Goal: Information Seeking & Learning: Find specific page/section

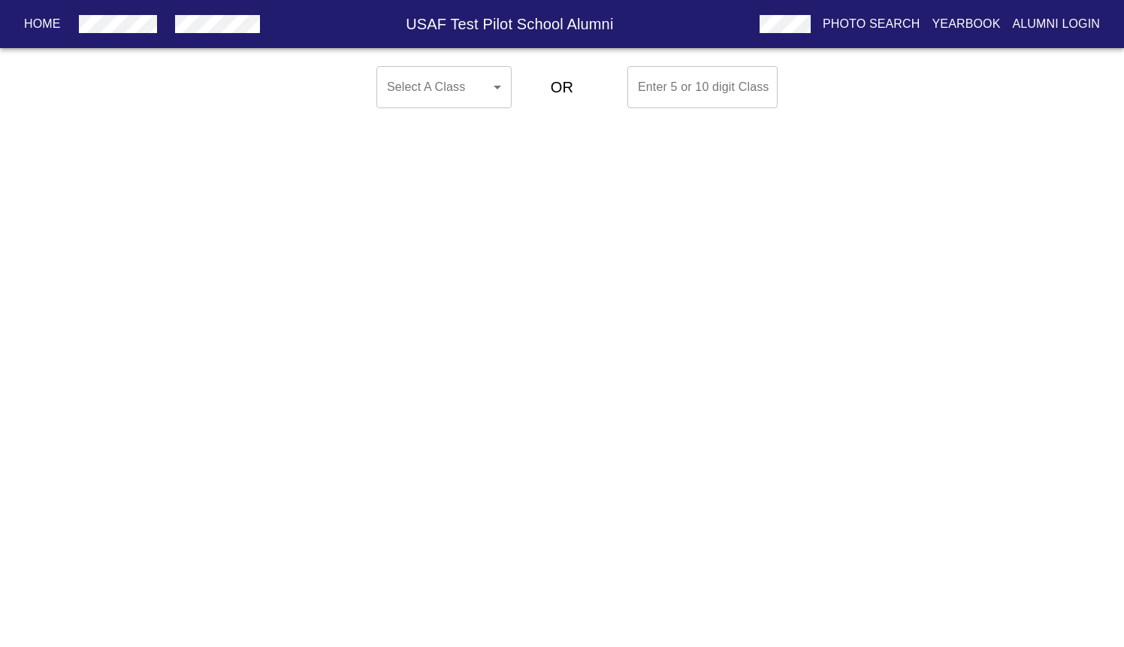
click at [467, 95] on body "Home USAF Test Pilot School Alumni Photo Search Yearbook Alumni Login Select A …" at bounding box center [562, 87] width 1124 height 54
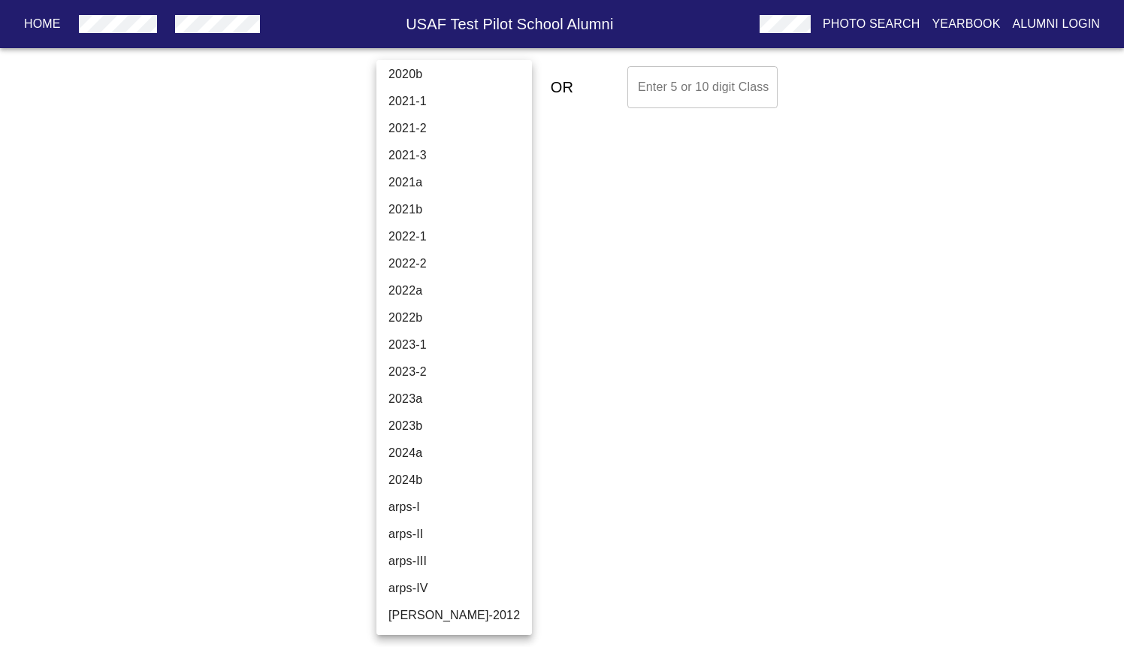
scroll to position [5062, 0]
click at [448, 470] on li "2024b" at bounding box center [454, 480] width 156 height 27
type input "2024b"
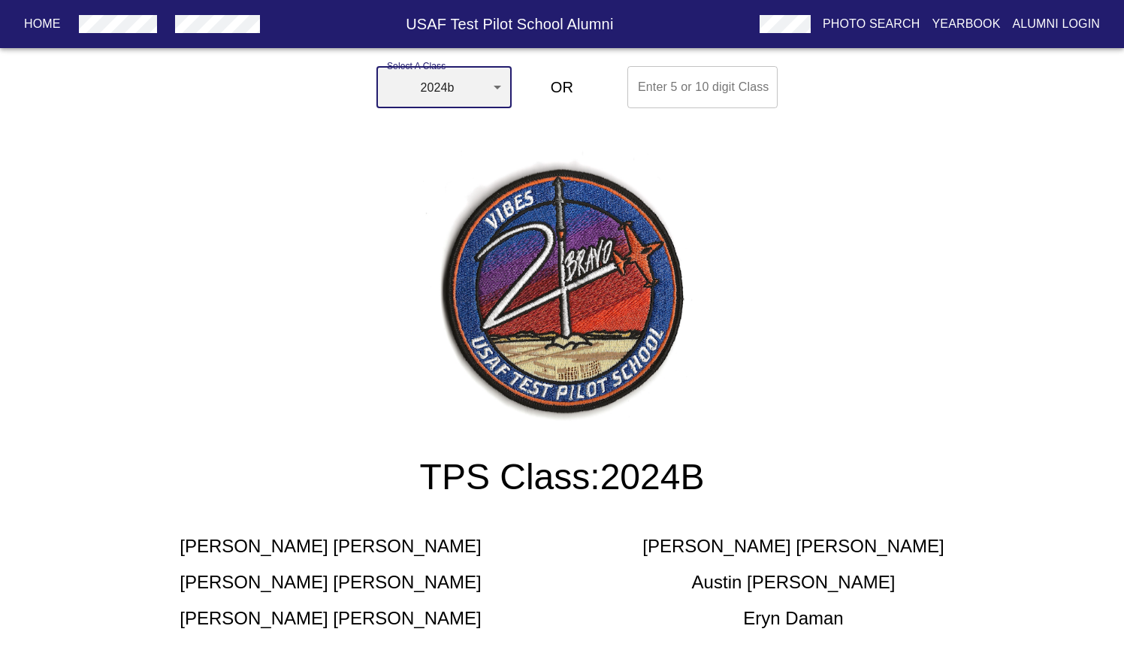
scroll to position [0, 0]
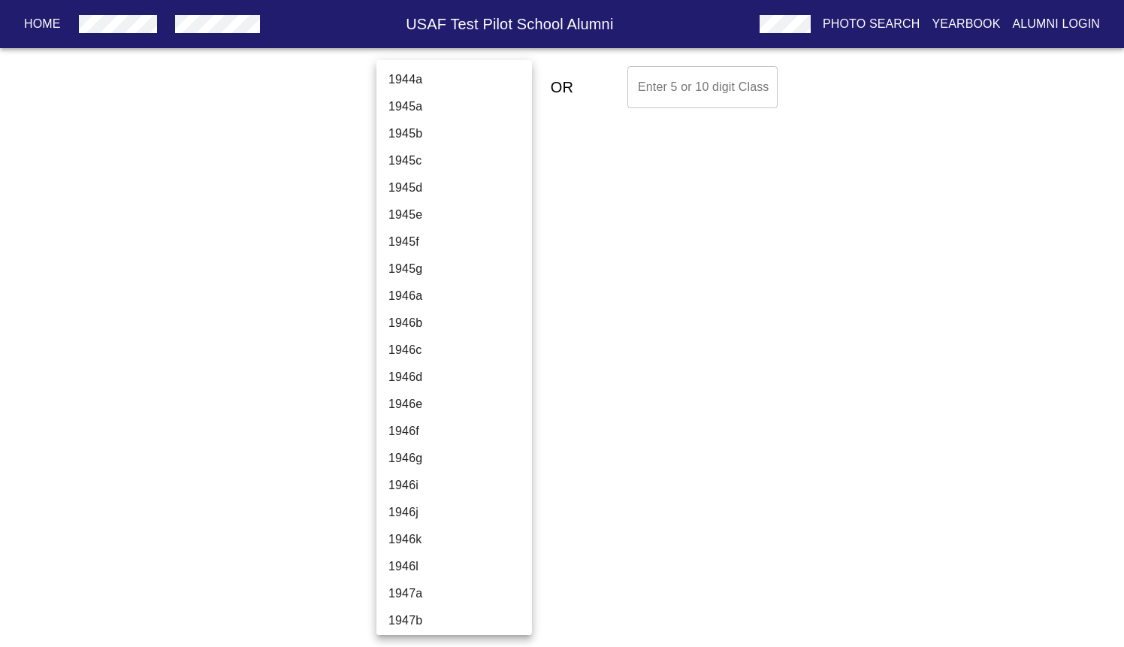
click at [459, 87] on body "Home USAF Test Pilot School Alumni Photo Search Yearbook Alumni Login Select A …" at bounding box center [562, 87] width 1124 height 54
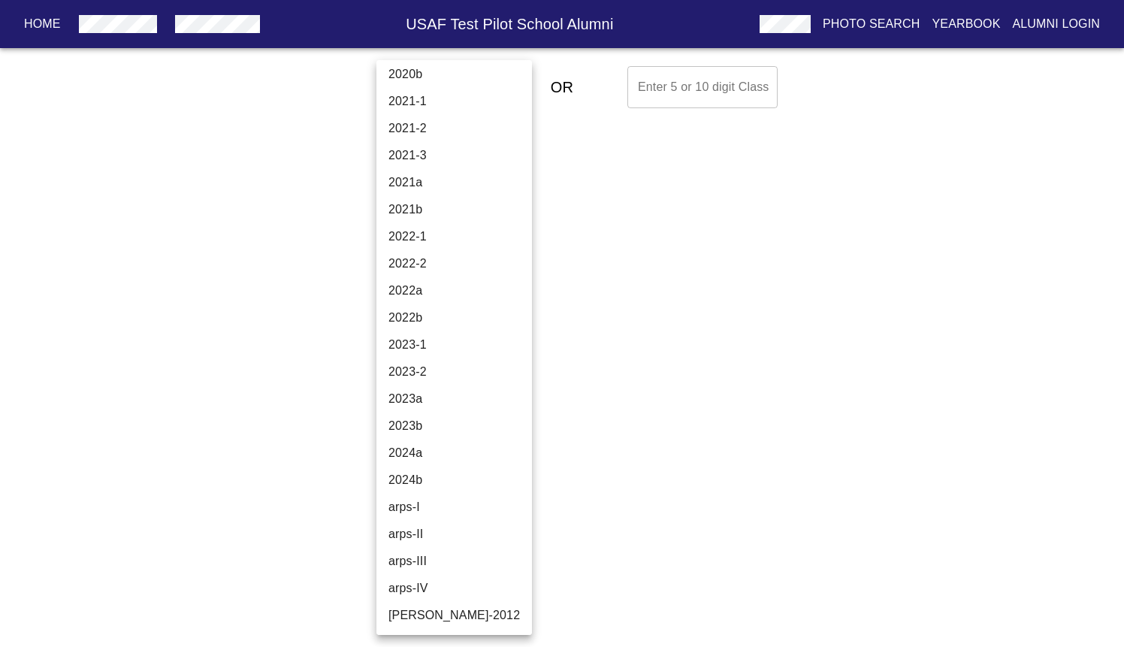
scroll to position [5062, 0]
click at [445, 476] on li "2024b" at bounding box center [454, 480] width 156 height 27
type input "2024b"
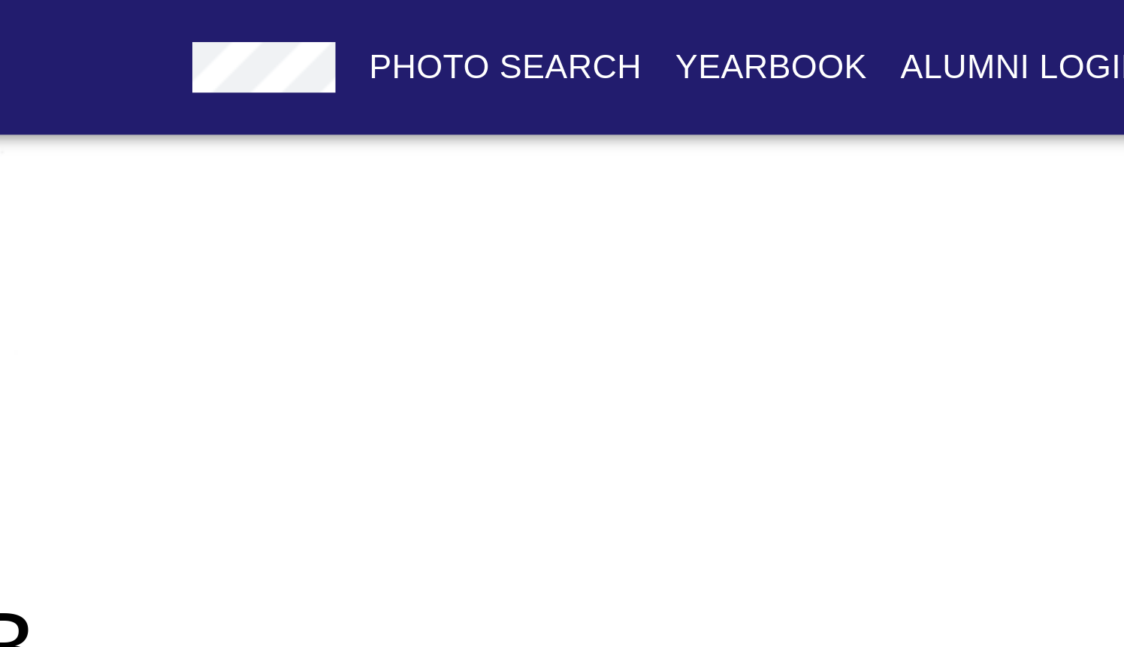
scroll to position [240, 0]
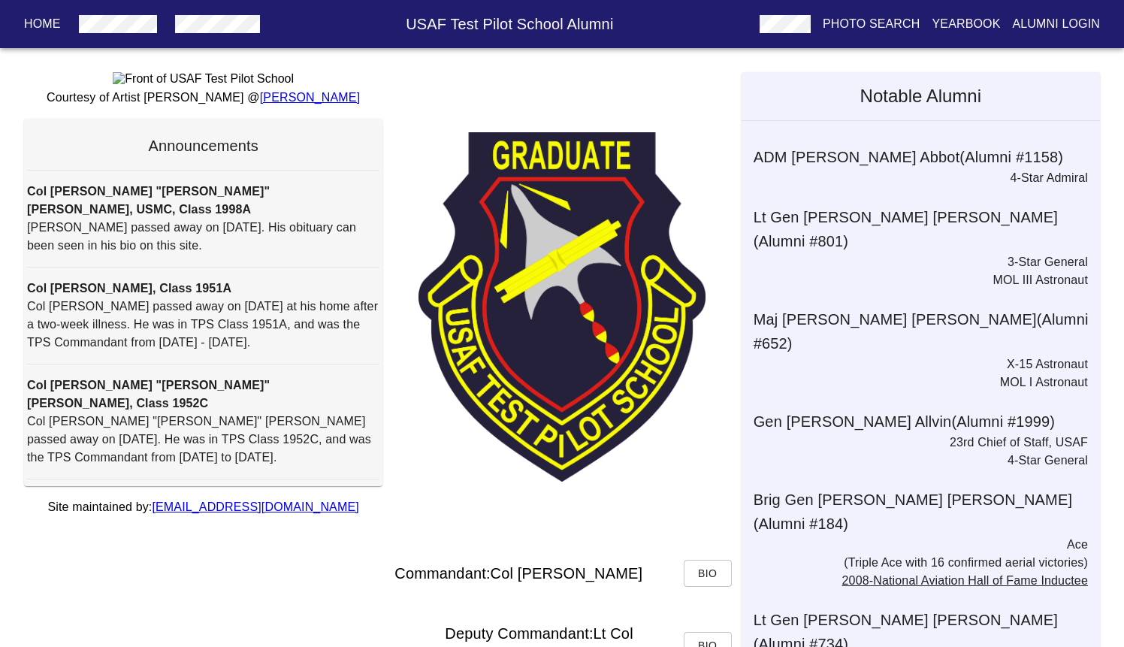
click at [854, 23] on p "Photo Search" at bounding box center [872, 24] width 98 height 18
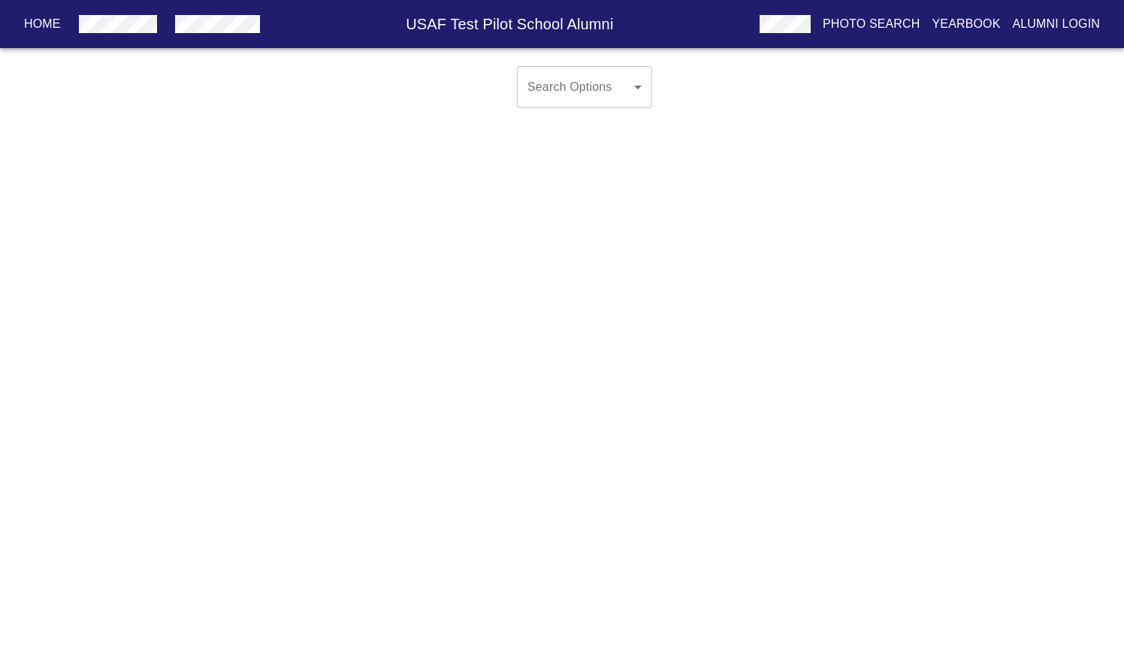
click at [621, 84] on body "Home USAF Test Pilot School Alumni Photo Search Yearbook Alumni Login Search Op…" at bounding box center [562, 99] width 1124 height 78
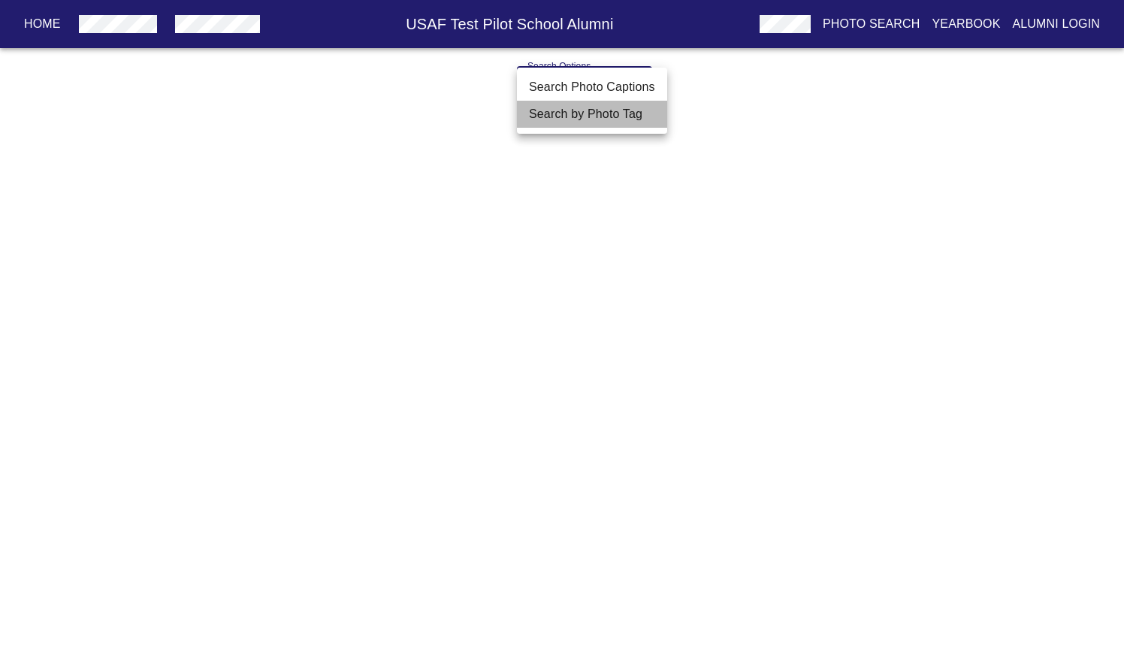
click at [623, 121] on li "Search by Photo Tag" at bounding box center [592, 114] width 150 height 27
type input "Search by Photo Tag"
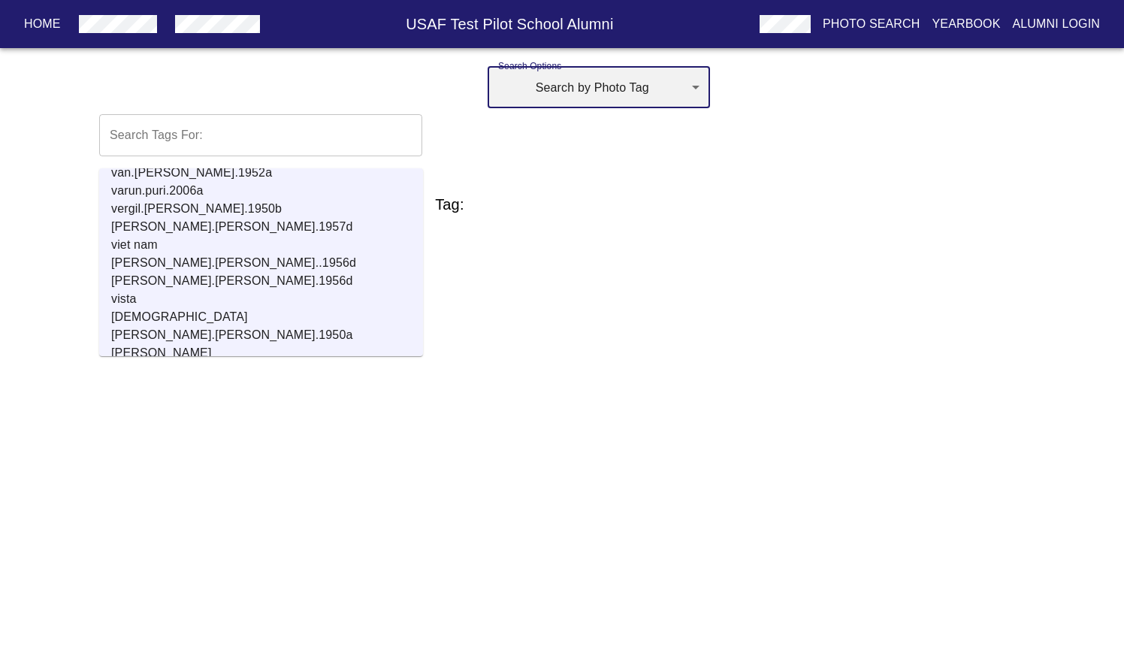
scroll to position [18897, 0]
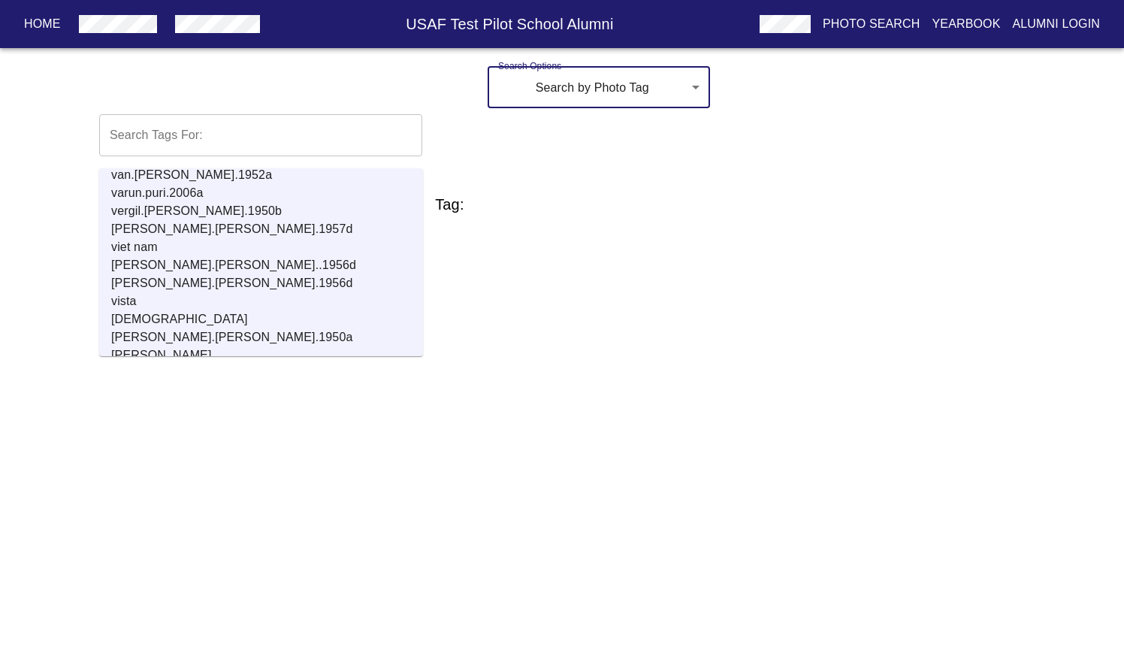
click at [297, 143] on input "text" at bounding box center [260, 135] width 323 height 42
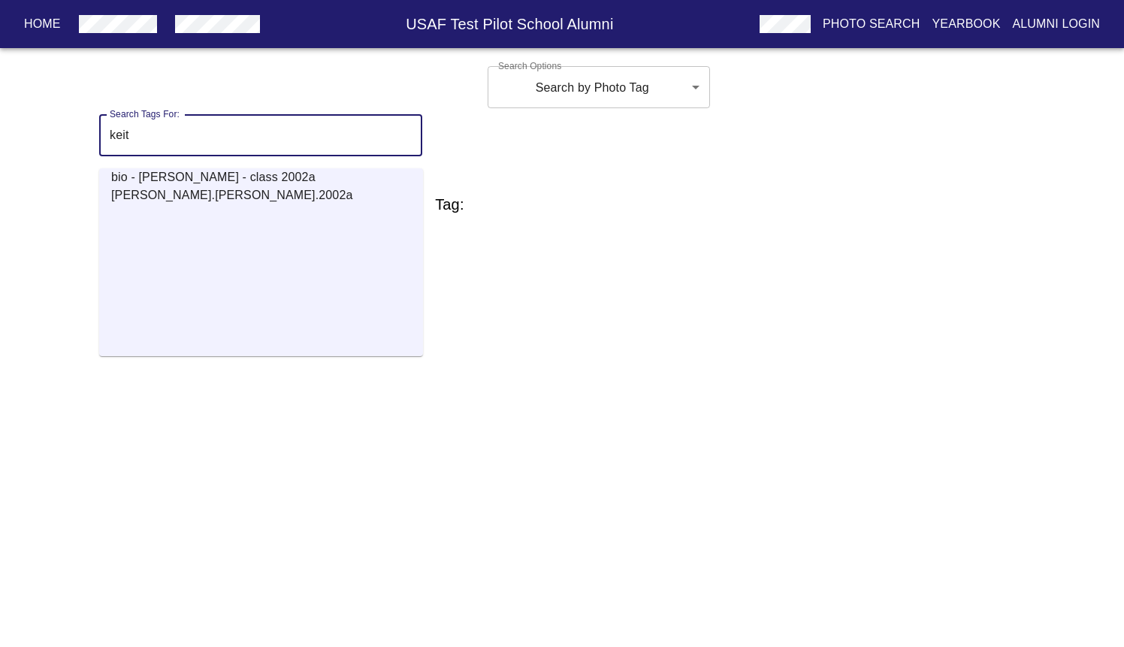
scroll to position [0, 0]
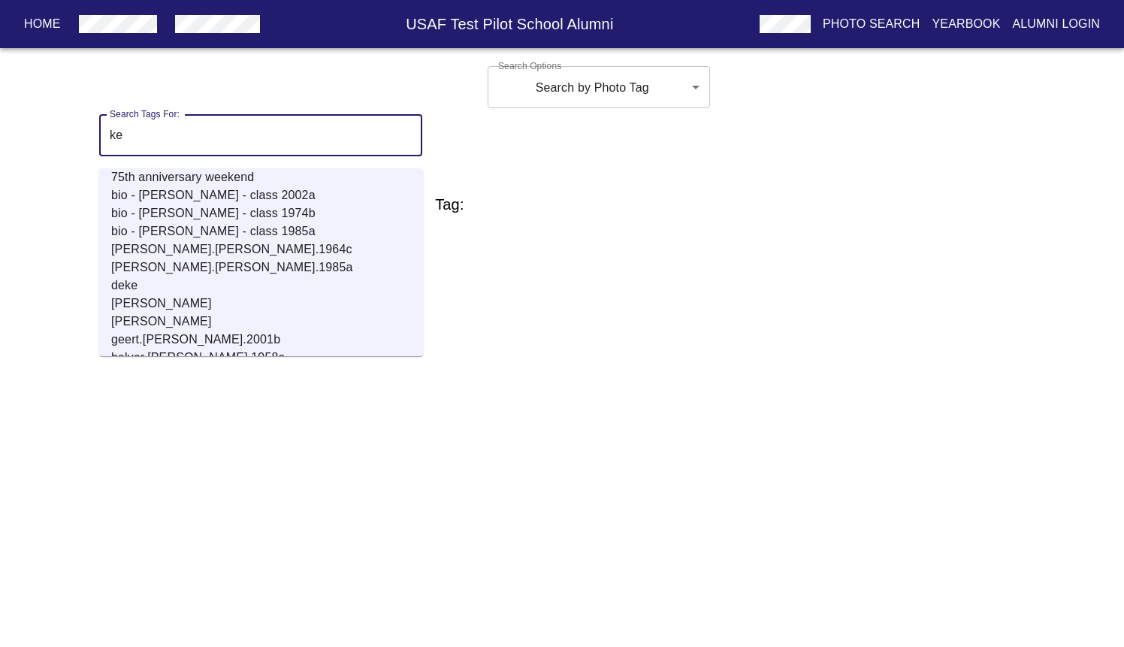
type input "k"
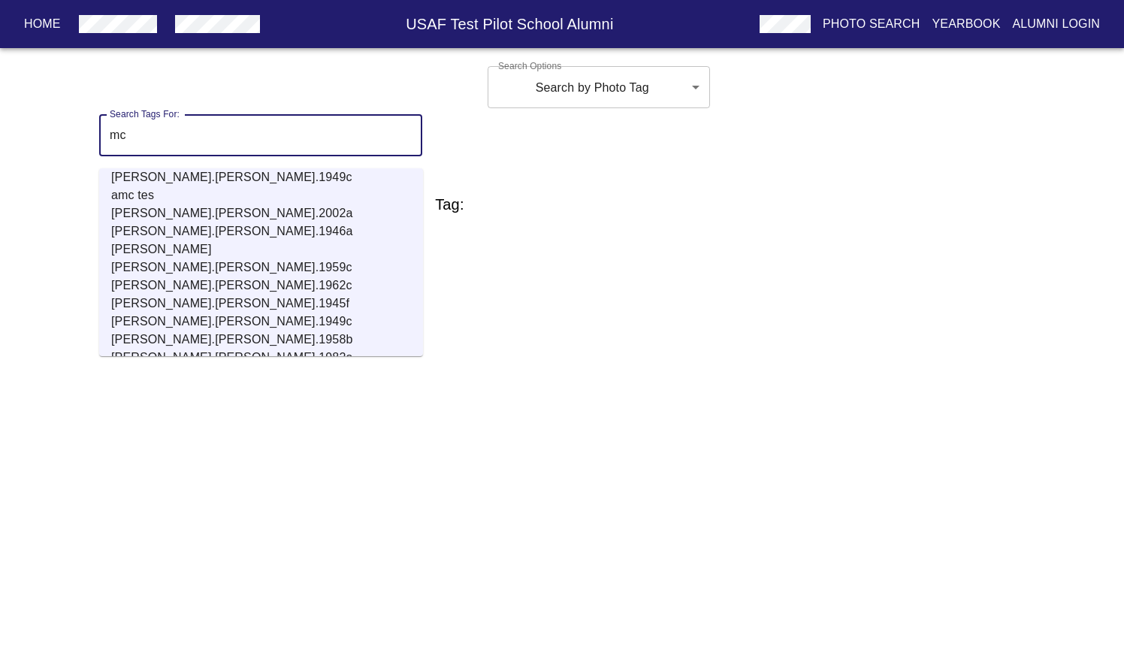
type input "m"
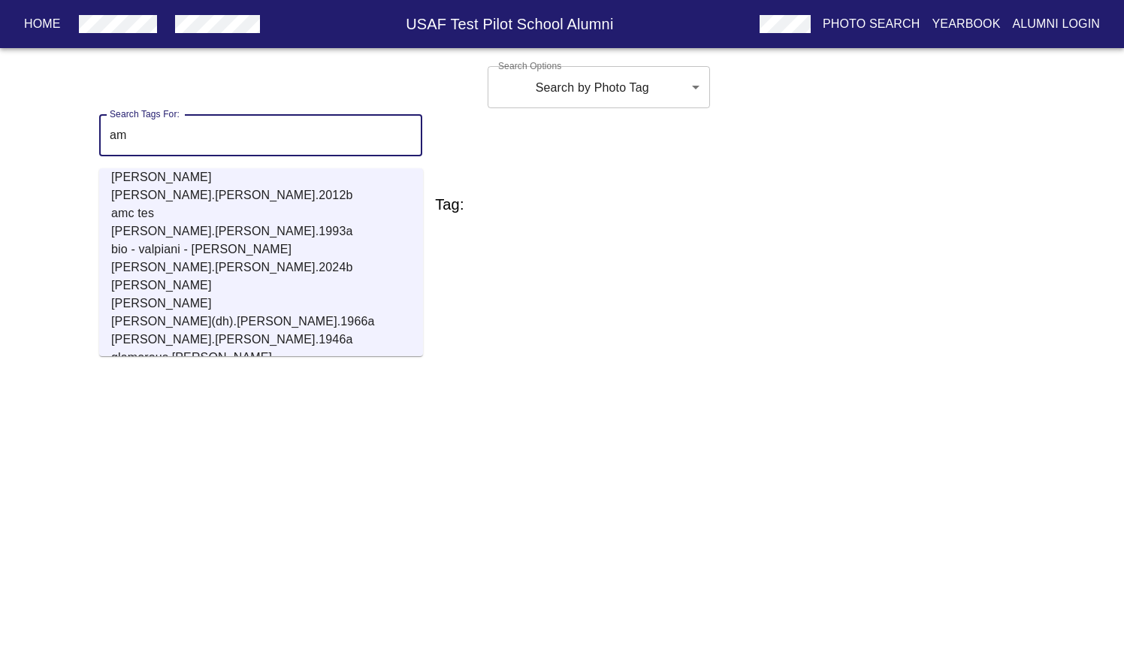
type input "a"
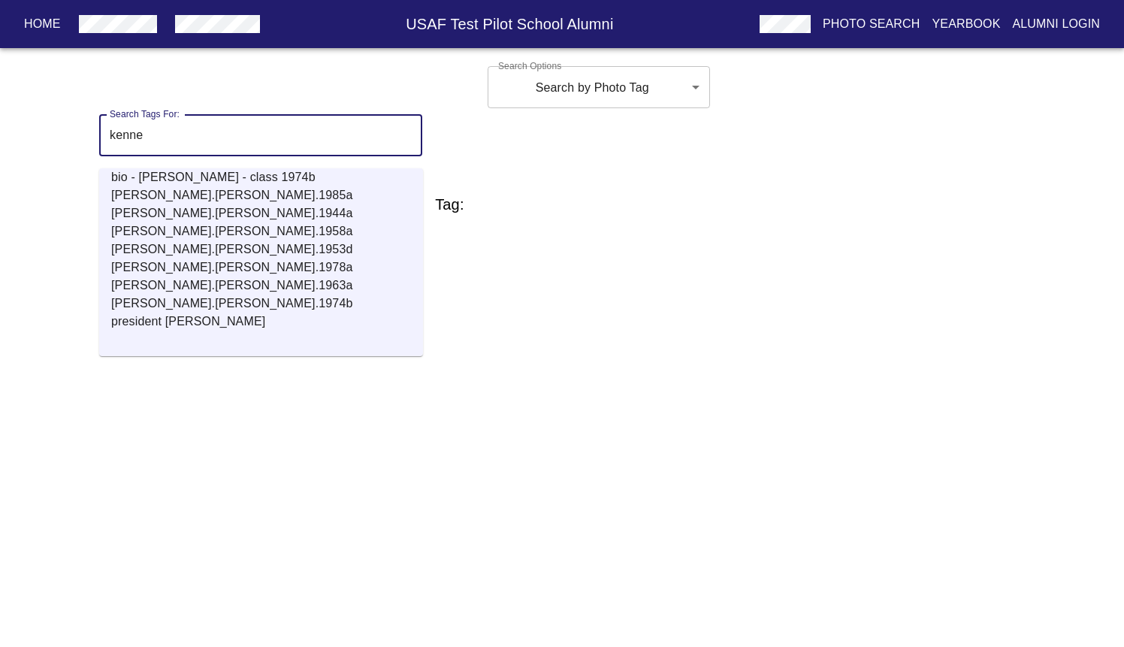
click at [193, 308] on p "[PERSON_NAME].[PERSON_NAME].1974b" at bounding box center [267, 303] width 312 height 18
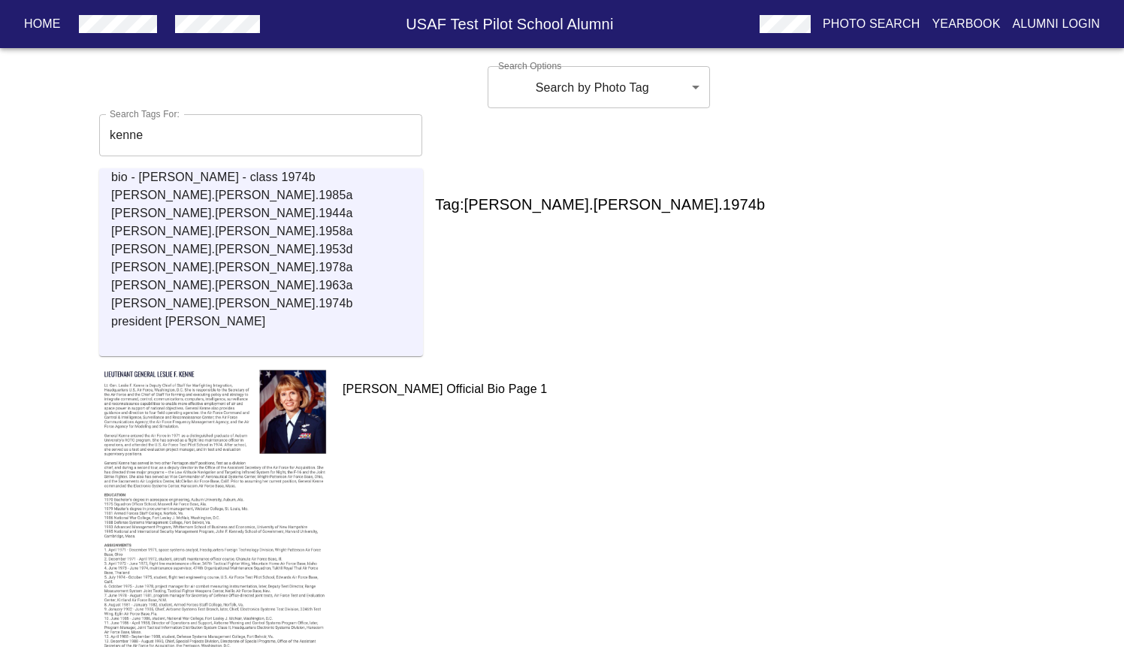
click at [184, 177] on p "bio - [PERSON_NAME] - class 1974b" at bounding box center [267, 177] width 312 height 18
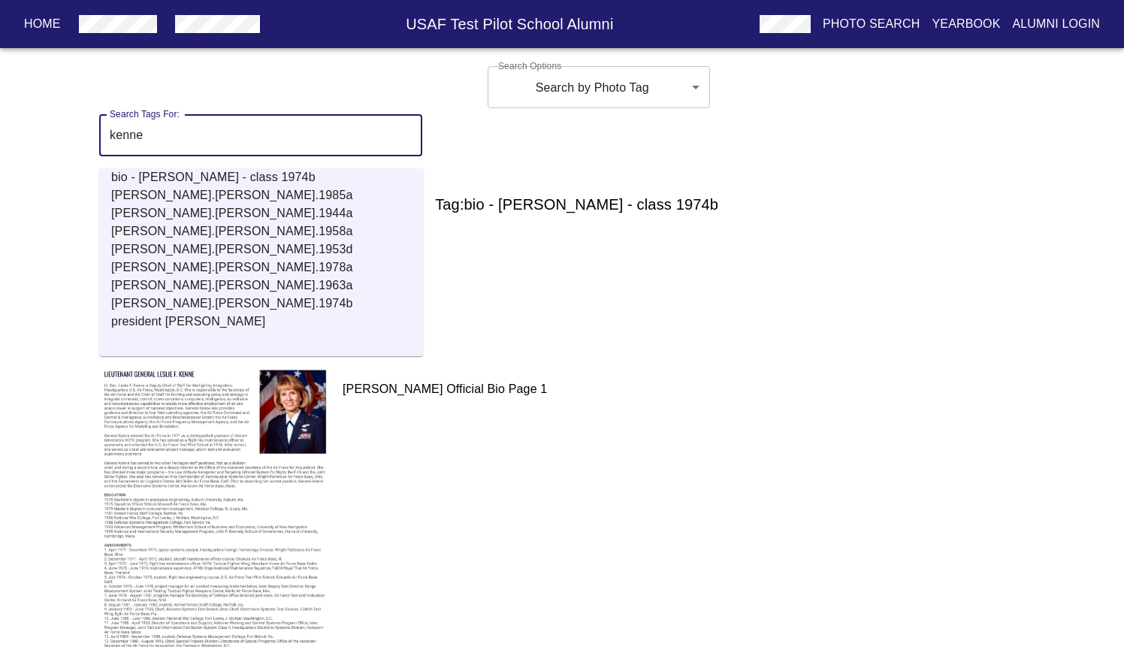
drag, startPoint x: 158, startPoint y: 134, endPoint x: 45, endPoint y: 127, distance: 112.9
click at [45, 127] on div "Home USAF Test Pilot School Alumni Photo Search Yearbook Alumni Login Search Op…" at bounding box center [562, 459] width 1124 height 798
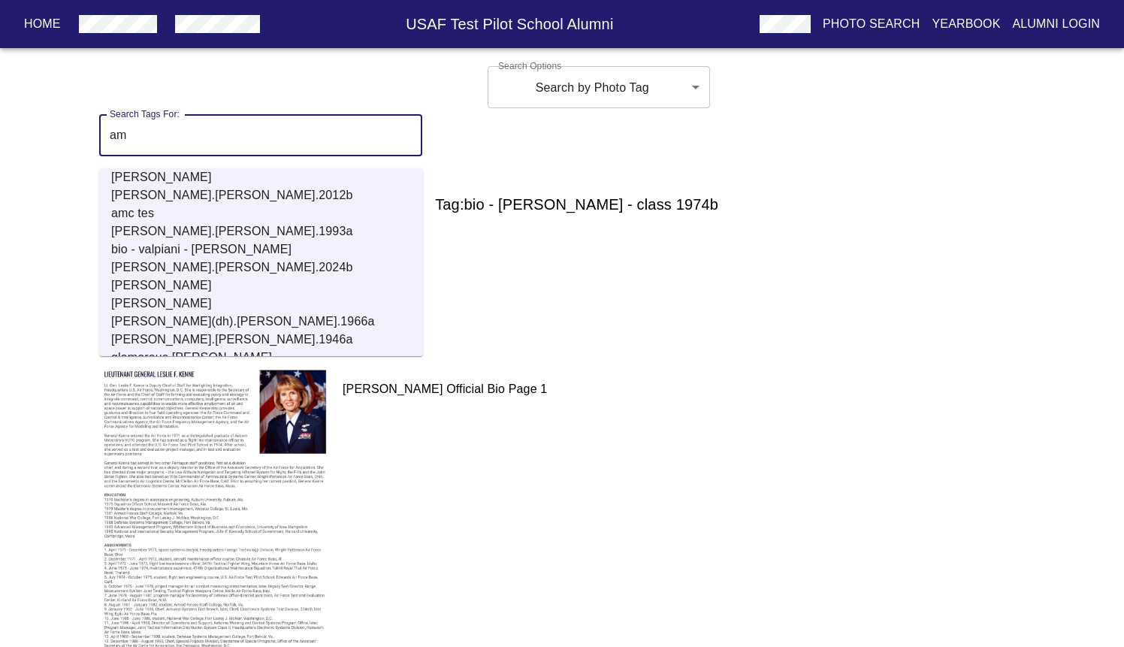
type input "a"
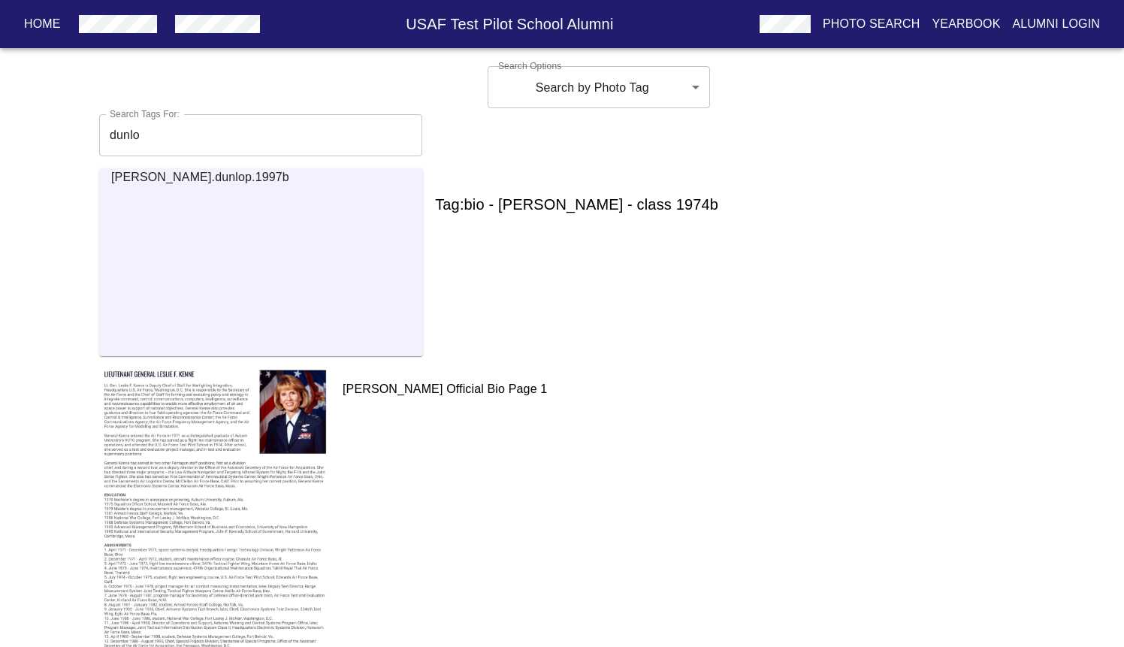
click at [184, 179] on p "[PERSON_NAME].dunlop.1997b" at bounding box center [267, 177] width 312 height 18
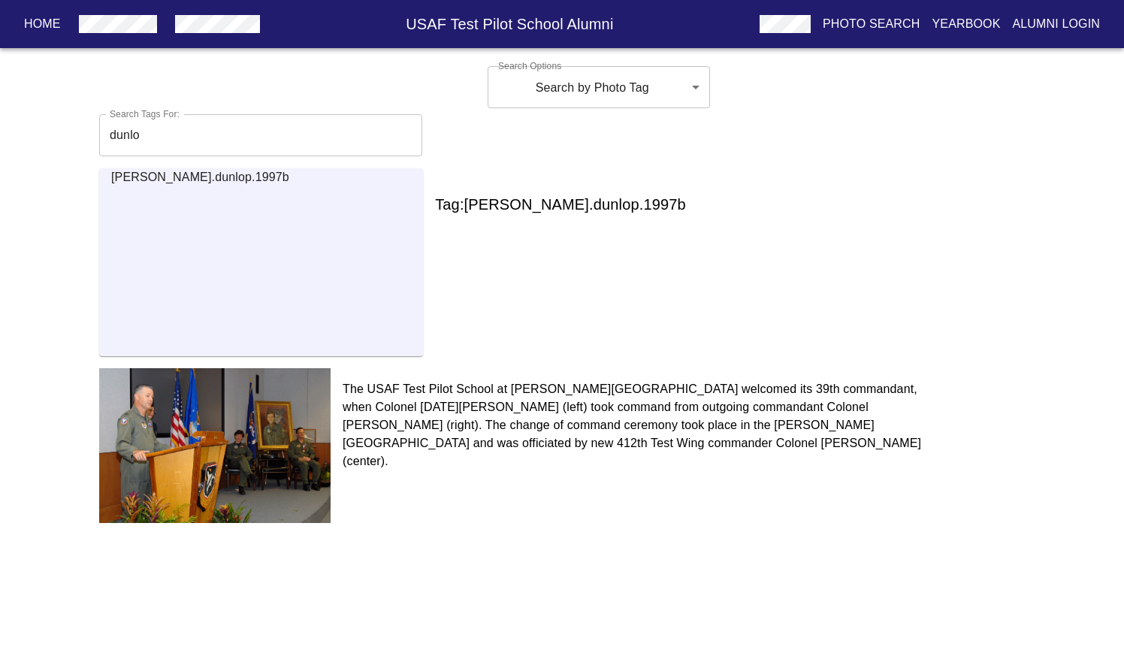
click at [201, 175] on p "[PERSON_NAME].dunlop.1997b" at bounding box center [267, 177] width 312 height 18
drag, startPoint x: 156, startPoint y: 138, endPoint x: 77, endPoint y: 125, distance: 80.0
click at [77, 125] on div "Home USAF Test Pilot School Alumni Photo Search Yearbook Alumni Login Search Op…" at bounding box center [562, 305] width 1124 height 490
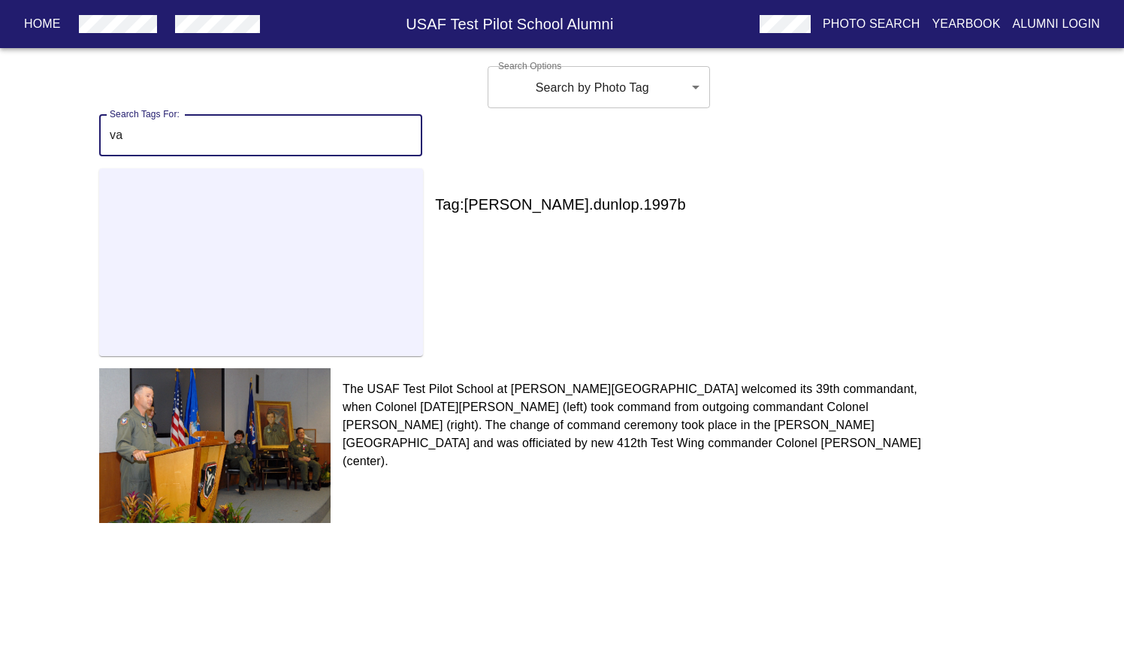
type input "v"
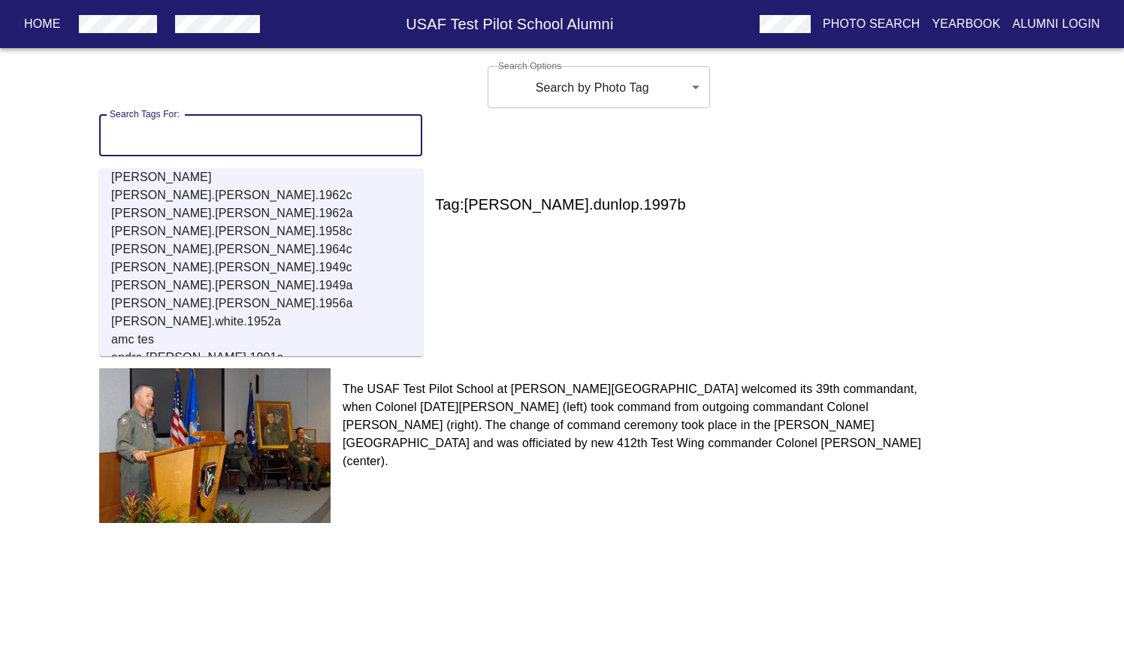
scroll to position [3573, 0]
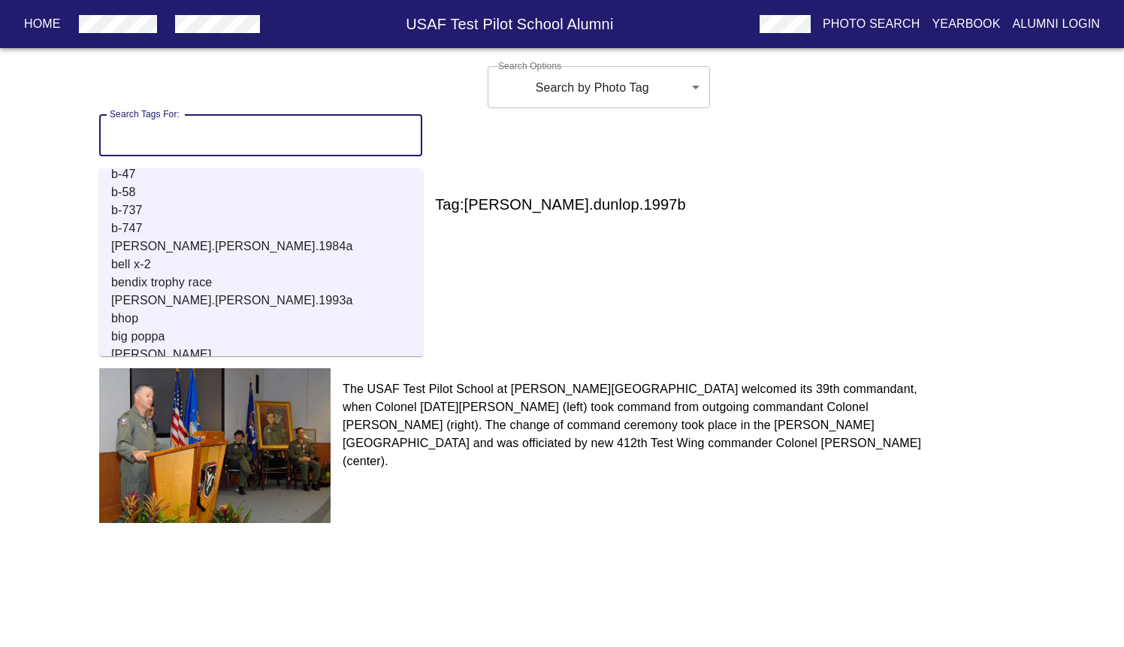
click at [658, 90] on body "Home USAF Test Pilot School Alumni Photo Search Yearbook Alumni Login Search Op…" at bounding box center [562, 305] width 1124 height 490
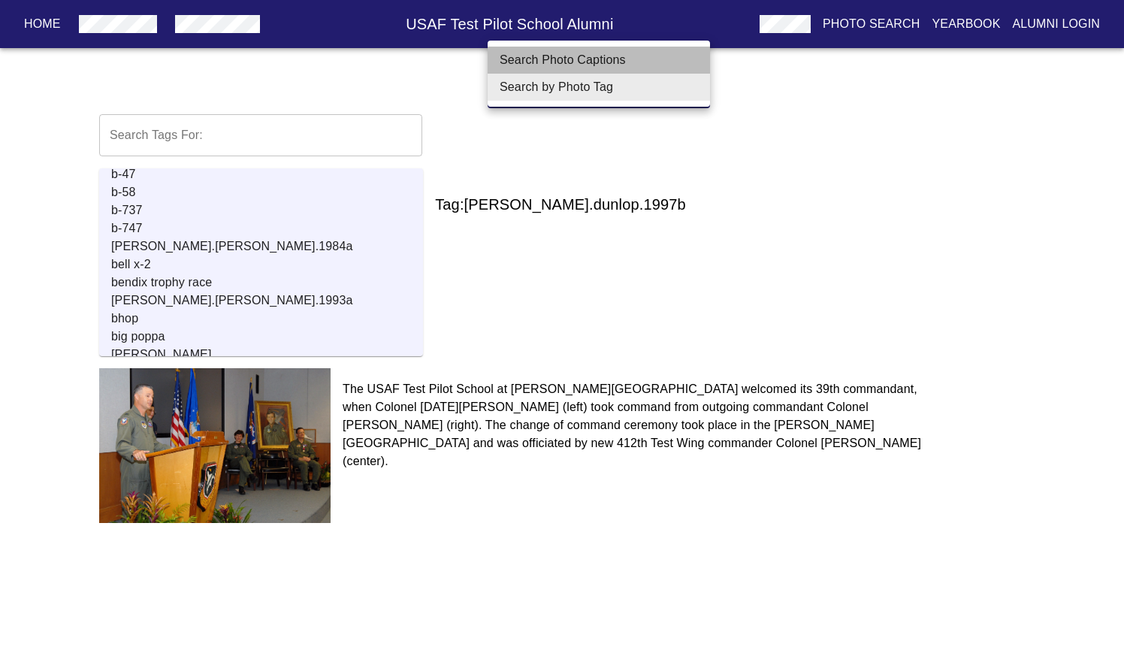
click at [640, 53] on li "Search Photo Captions" at bounding box center [599, 60] width 222 height 27
type input "Search Photo Captions"
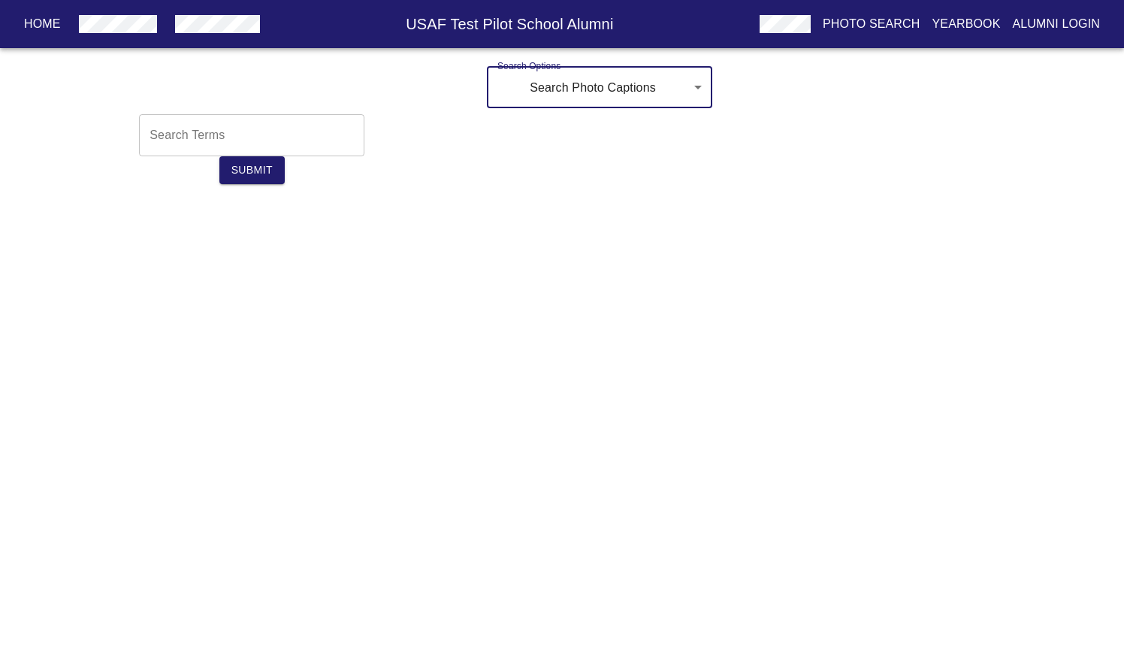
click at [186, 135] on input "text" at bounding box center [251, 135] width 225 height 42
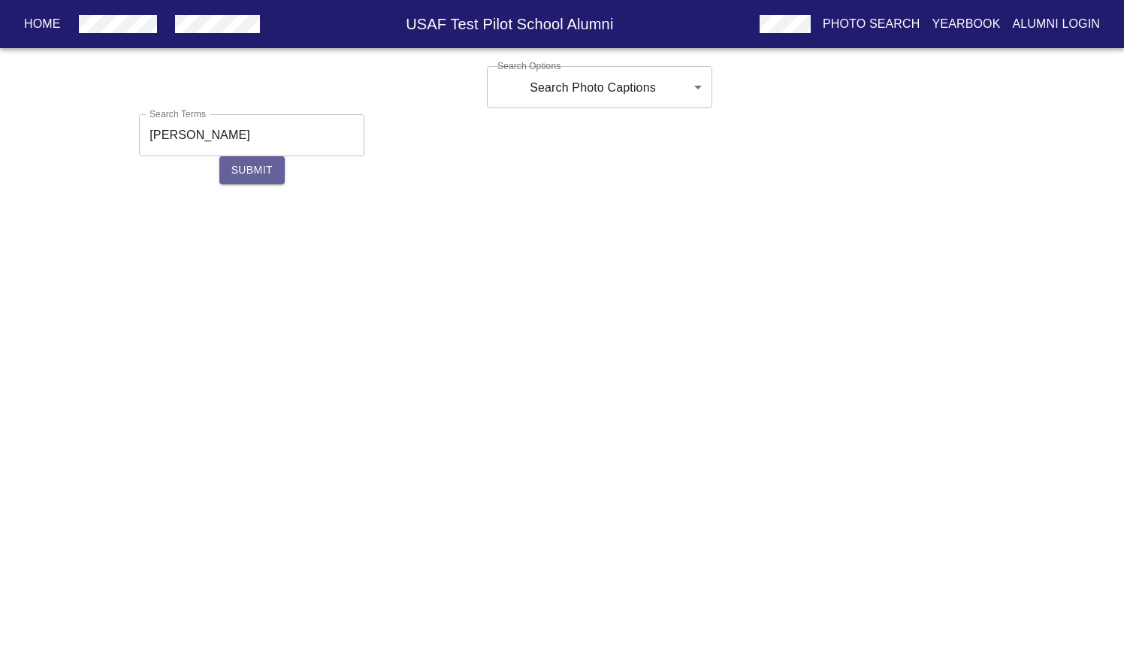
click at [251, 162] on span "Submit" at bounding box center [251, 170] width 41 height 19
click at [259, 179] on button "Submit" at bounding box center [251, 170] width 65 height 28
drag, startPoint x: 204, startPoint y: 139, endPoint x: 120, endPoint y: 134, distance: 84.3
click at [120, 134] on div "Search [PERSON_NAME] Search Terms Submit" at bounding box center [252, 149] width 306 height 70
type input "[PERSON_NAME]"
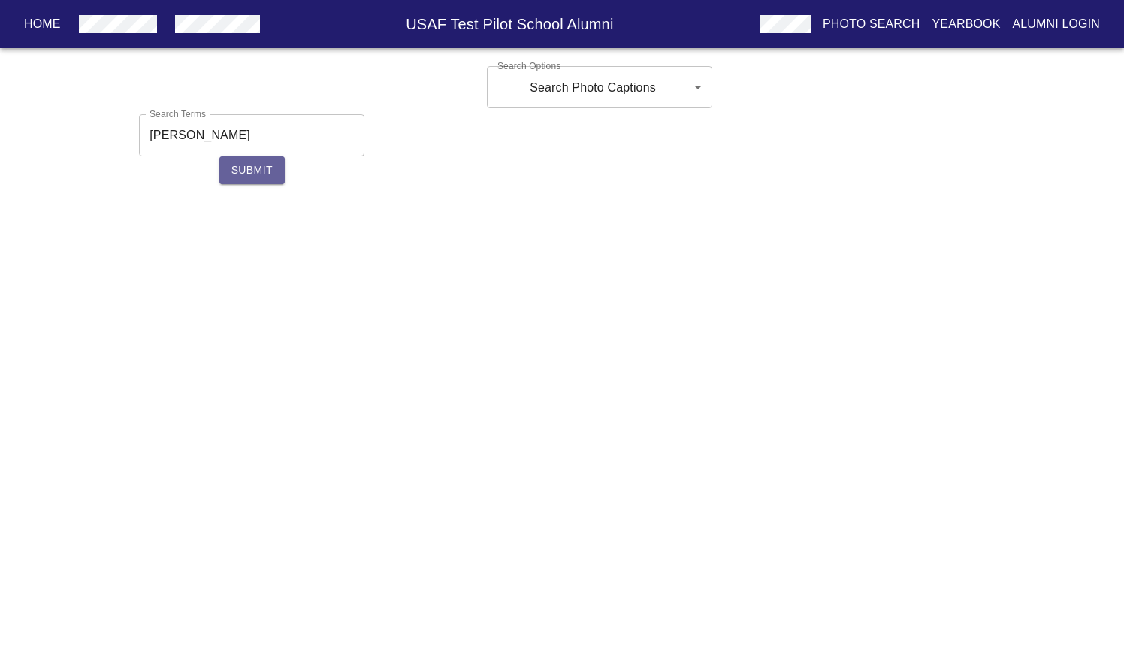
click at [245, 174] on span "Submit" at bounding box center [251, 170] width 41 height 19
drag, startPoint x: 197, startPoint y: 128, endPoint x: 104, endPoint y: 128, distance: 93.2
click at [104, 128] on div "Search Terms [PERSON_NAME] Search Terms Submit" at bounding box center [252, 149] width 306 height 70
drag, startPoint x: 189, startPoint y: 137, endPoint x: 137, endPoint y: 137, distance: 51.8
click at [137, 137] on div "Search Terms [PERSON_NAME] Search Terms Submit" at bounding box center [252, 149] width 306 height 70
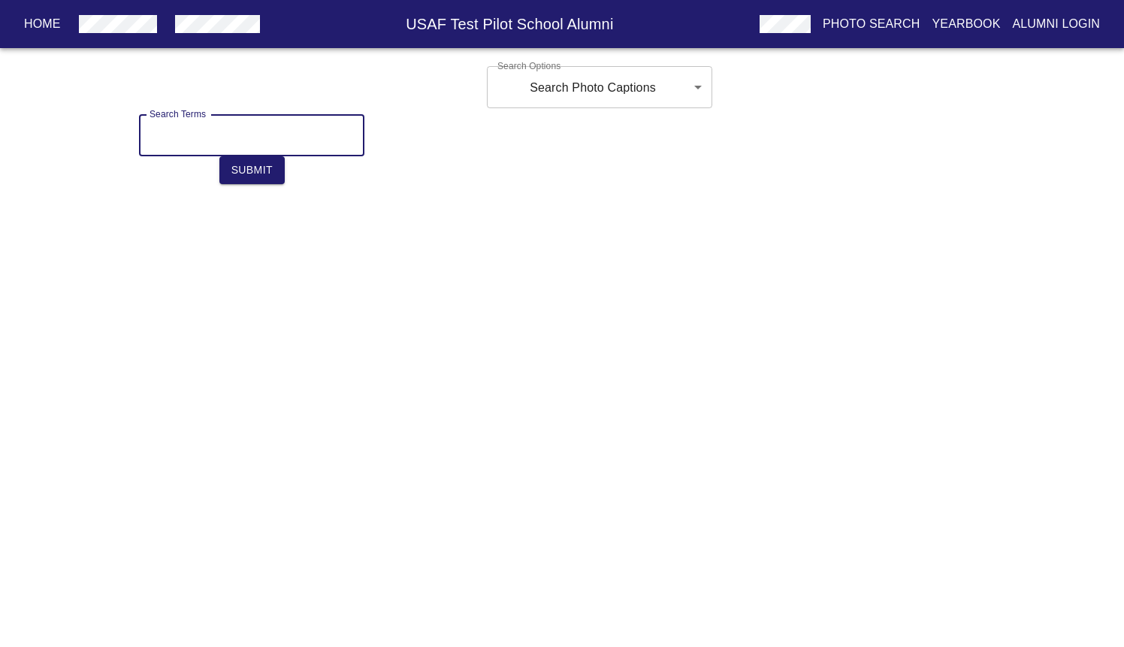
type input "\"
click at [273, 174] on button "Submit" at bounding box center [251, 170] width 65 height 28
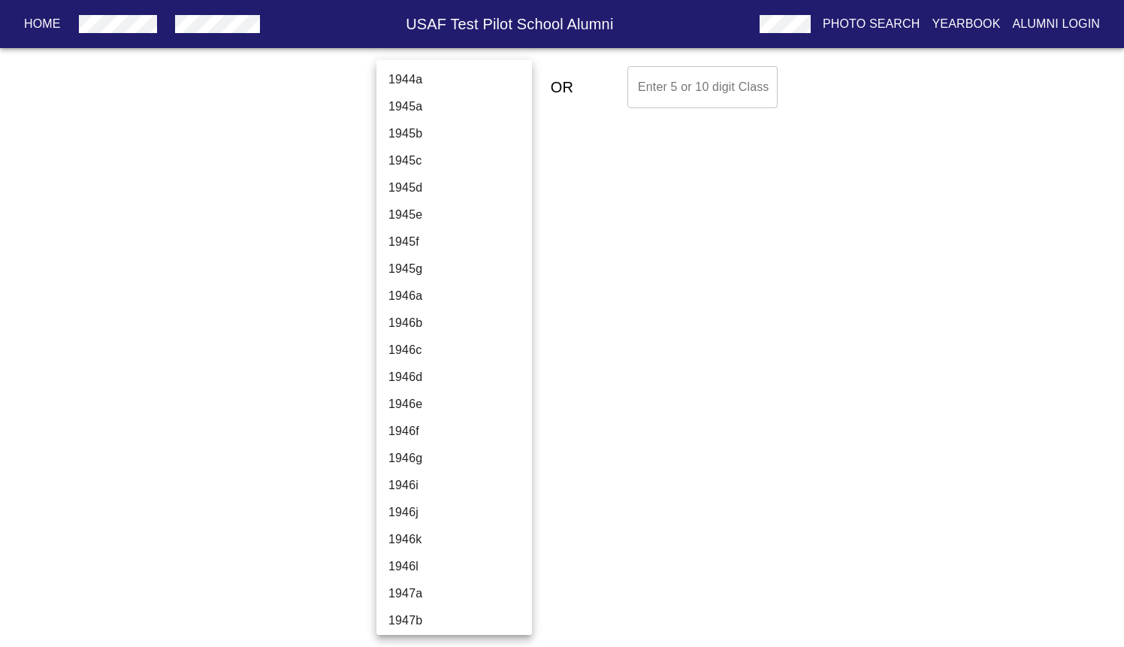
click at [451, 89] on body "Home USAF Test Pilot School Alumni Photo Search Yearbook Alumni Login Select A …" at bounding box center [562, 87] width 1124 height 54
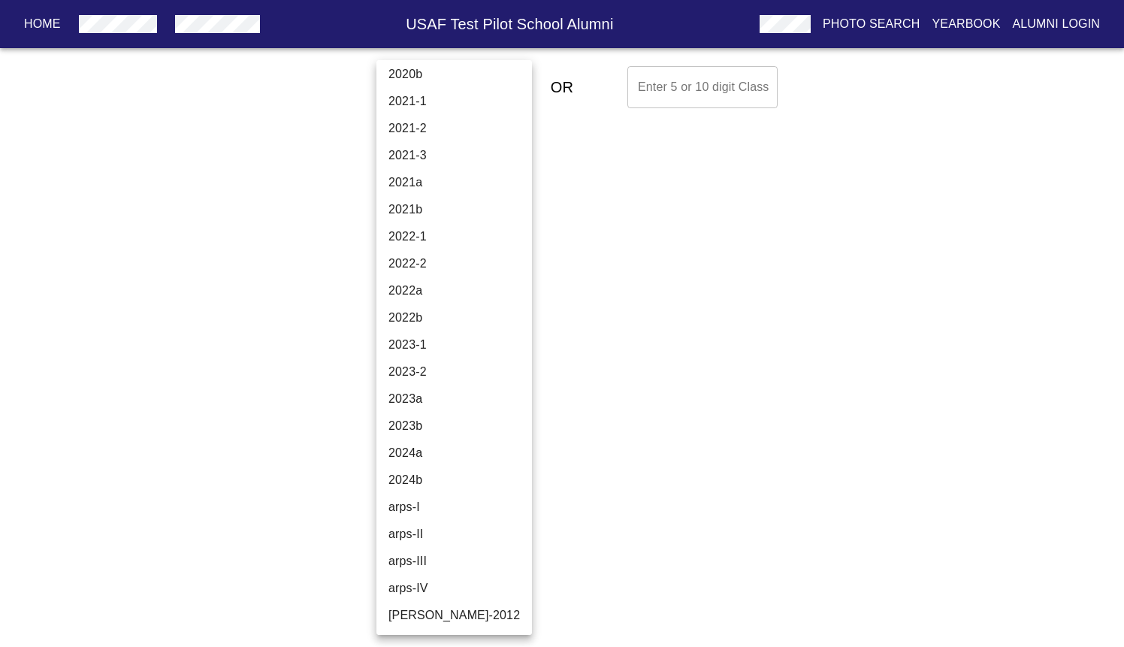
scroll to position [5062, 0]
click at [442, 463] on li "2024a" at bounding box center [454, 452] width 156 height 27
type input "2024a"
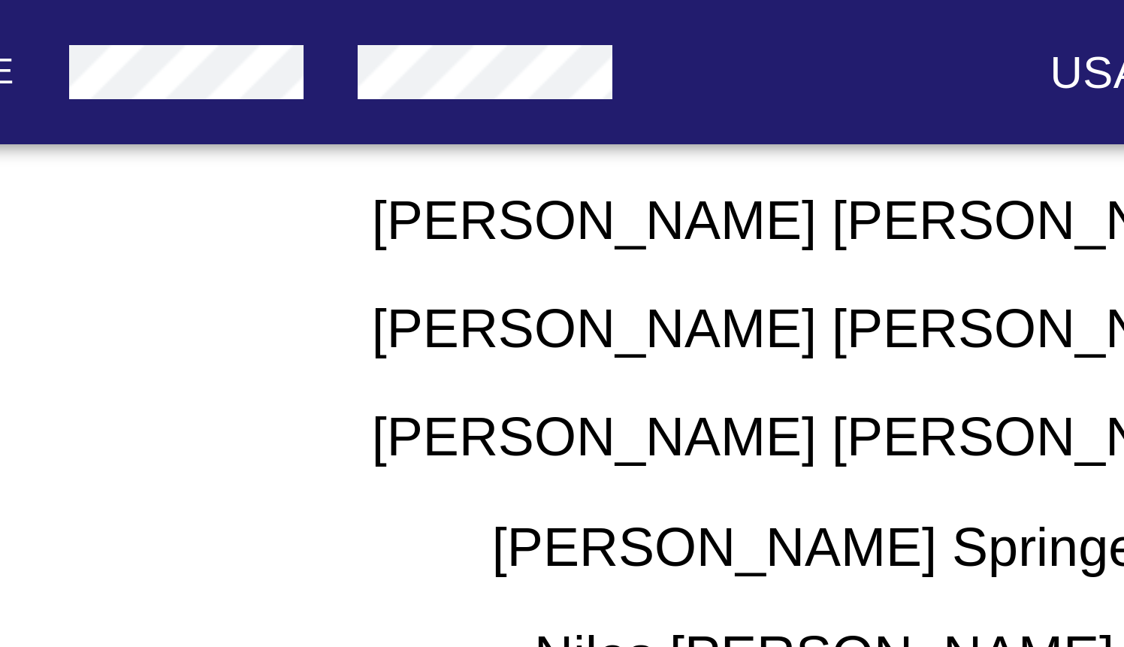
scroll to position [697, 0]
